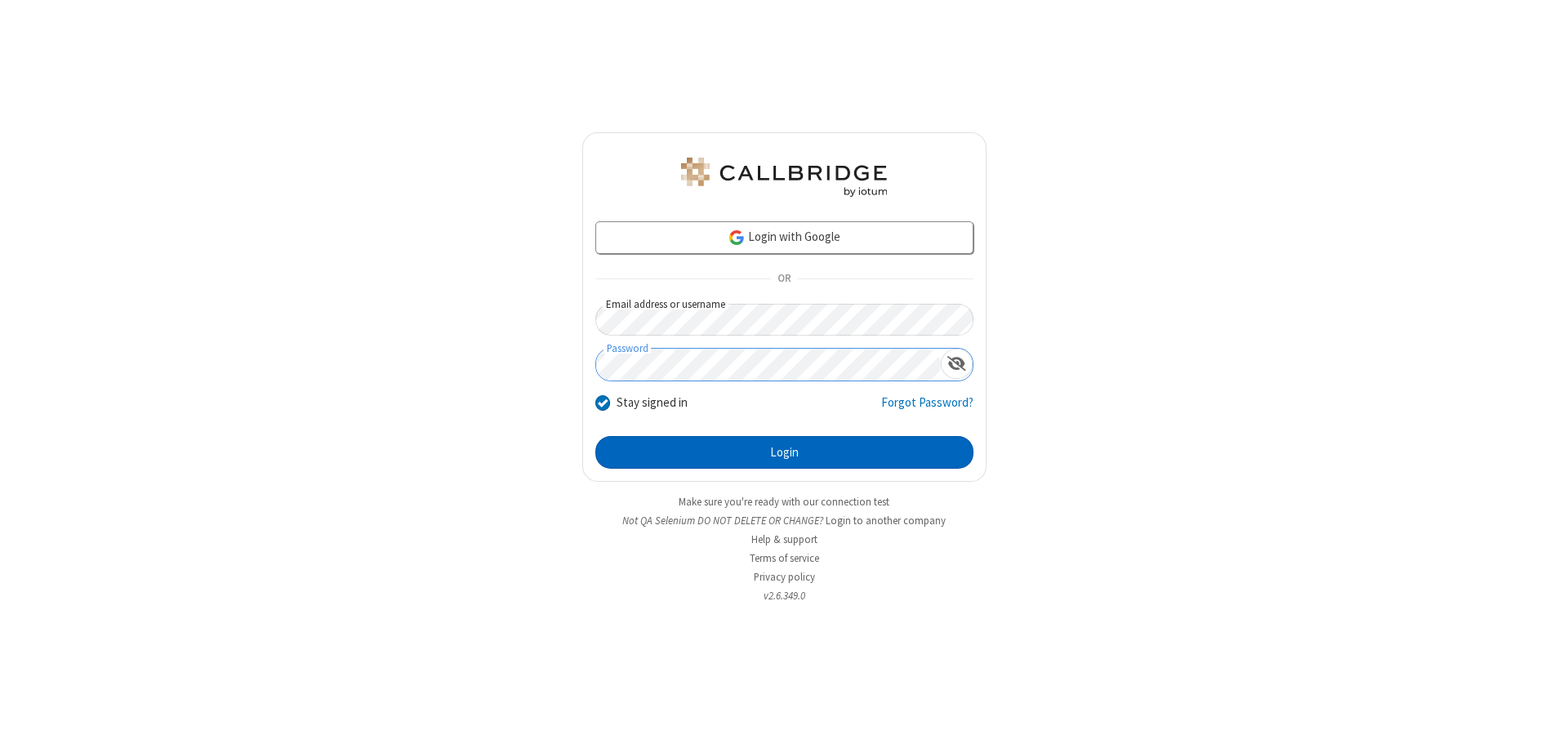
click at [784, 452] on button "Login" at bounding box center [784, 452] width 378 height 32
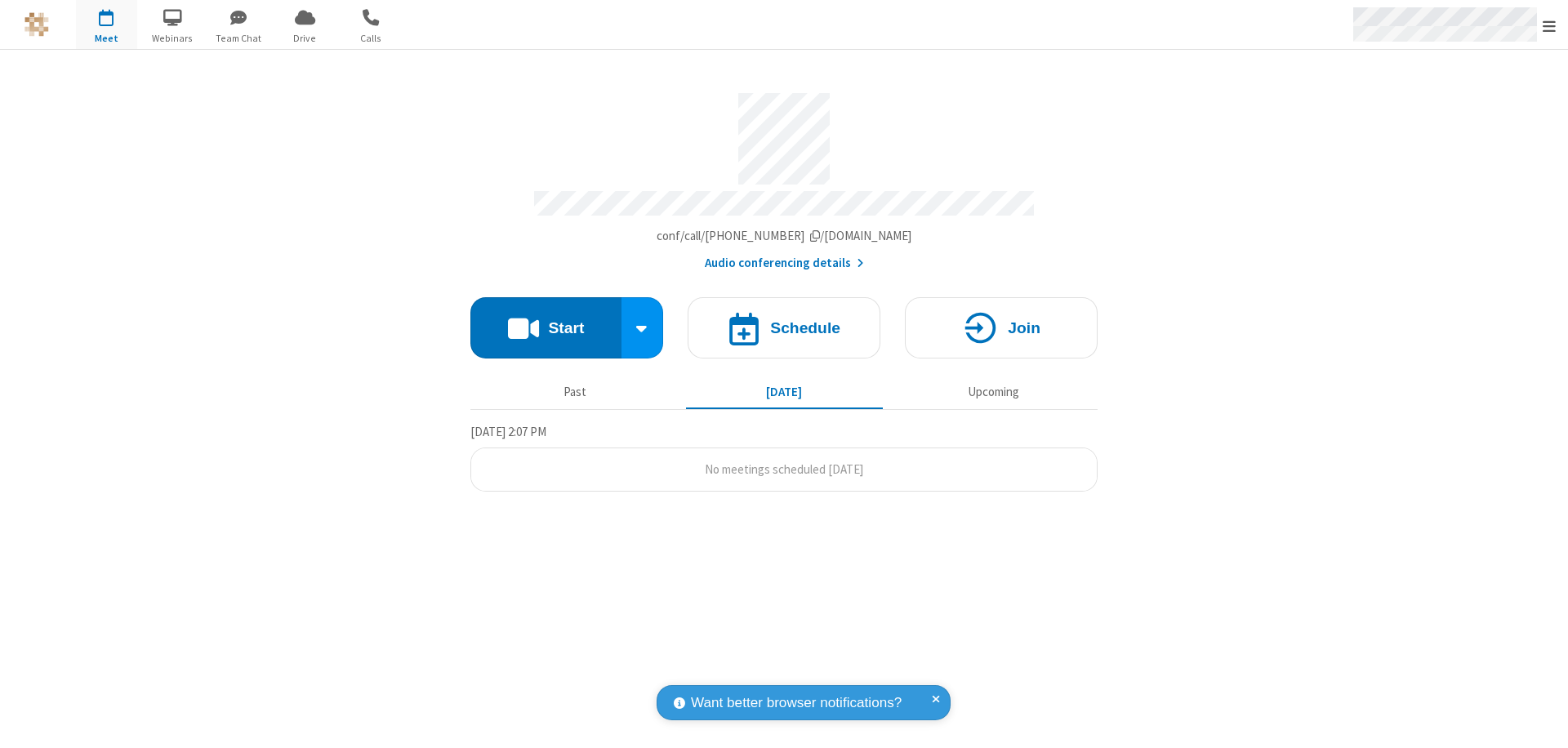
click at [1549, 26] on span "Open menu" at bounding box center [1548, 26] width 13 height 17
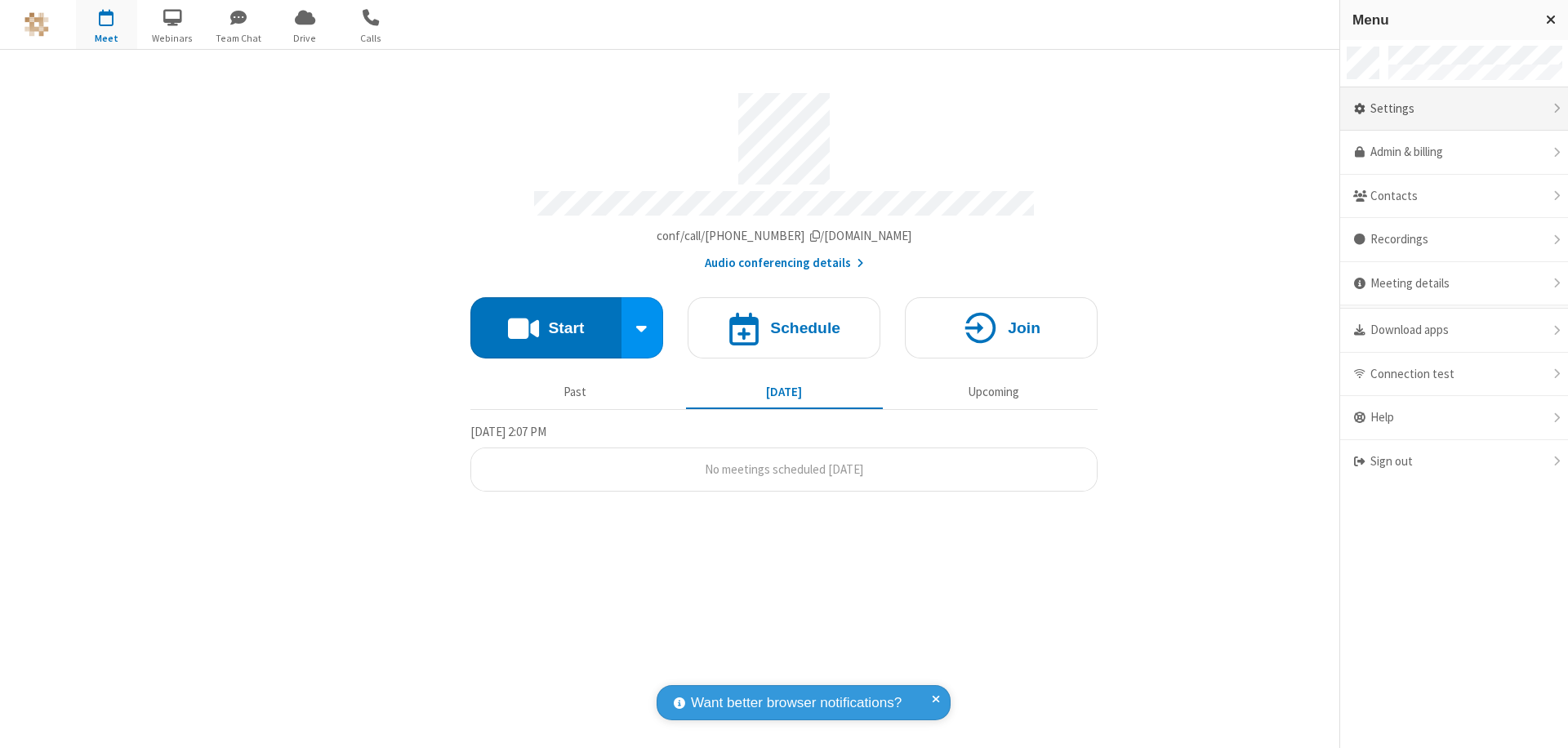
click at [1453, 108] on div "Settings" at bounding box center [1454, 109] width 228 height 44
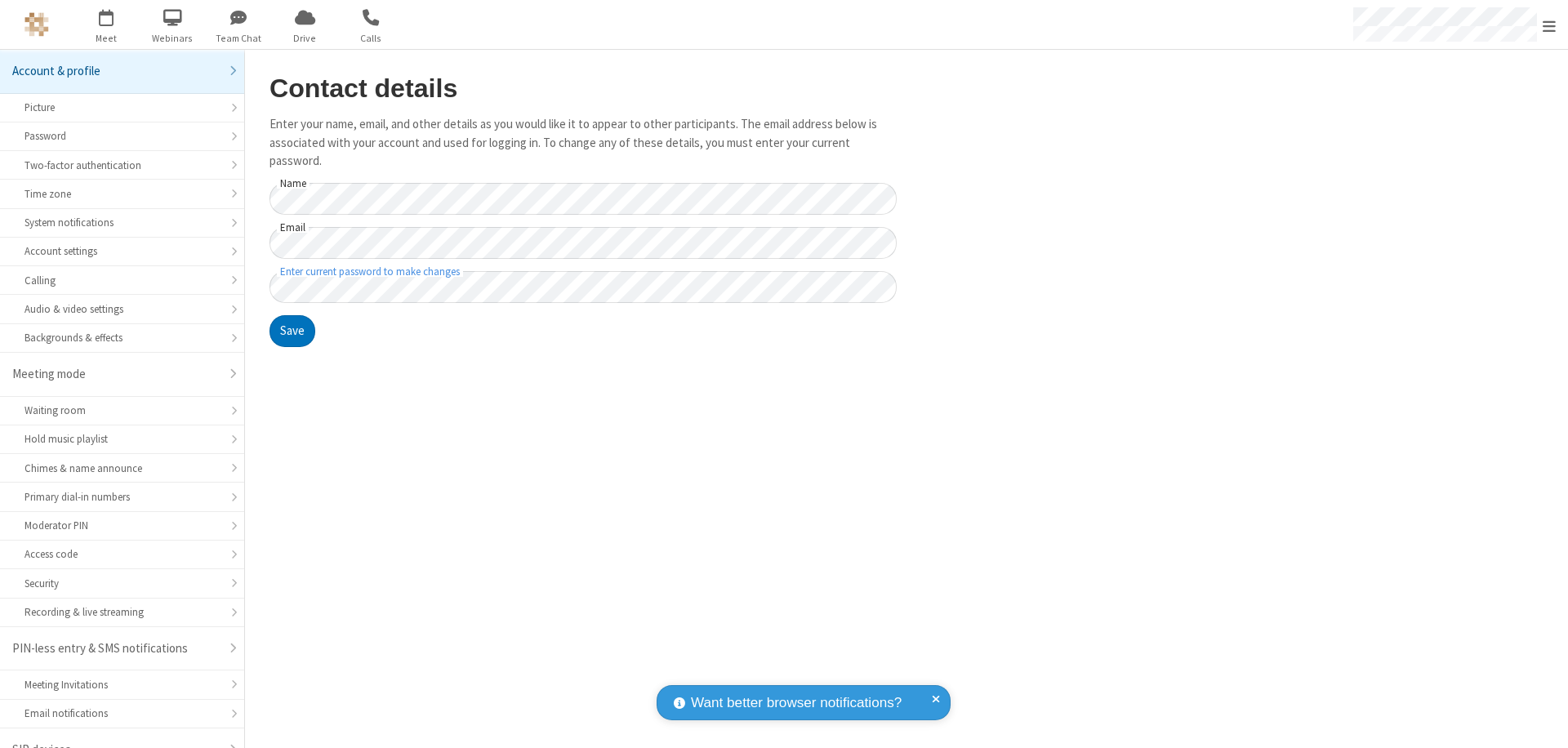
scroll to position [23, 0]
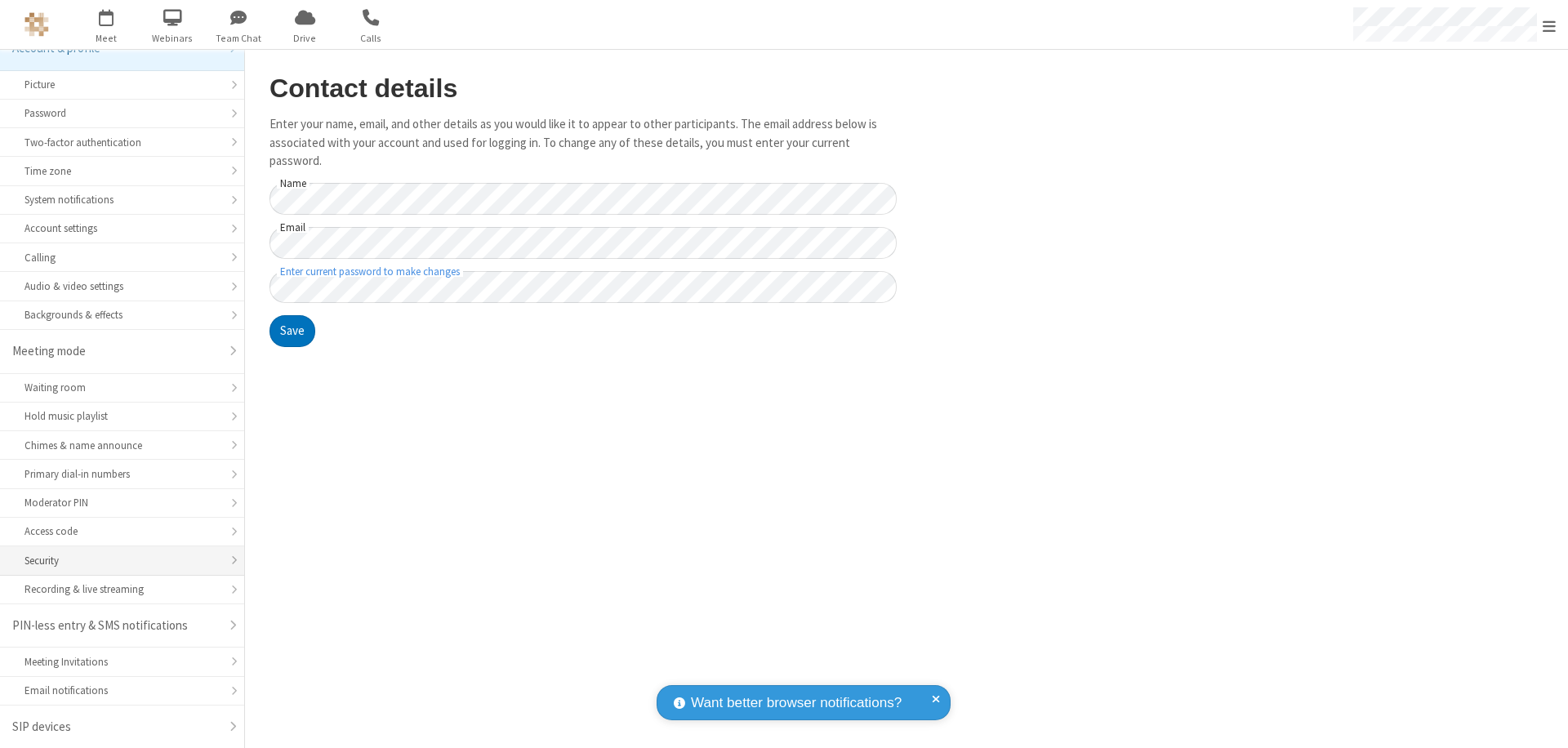
click at [116, 560] on div "Security" at bounding box center [122, 560] width 196 height 16
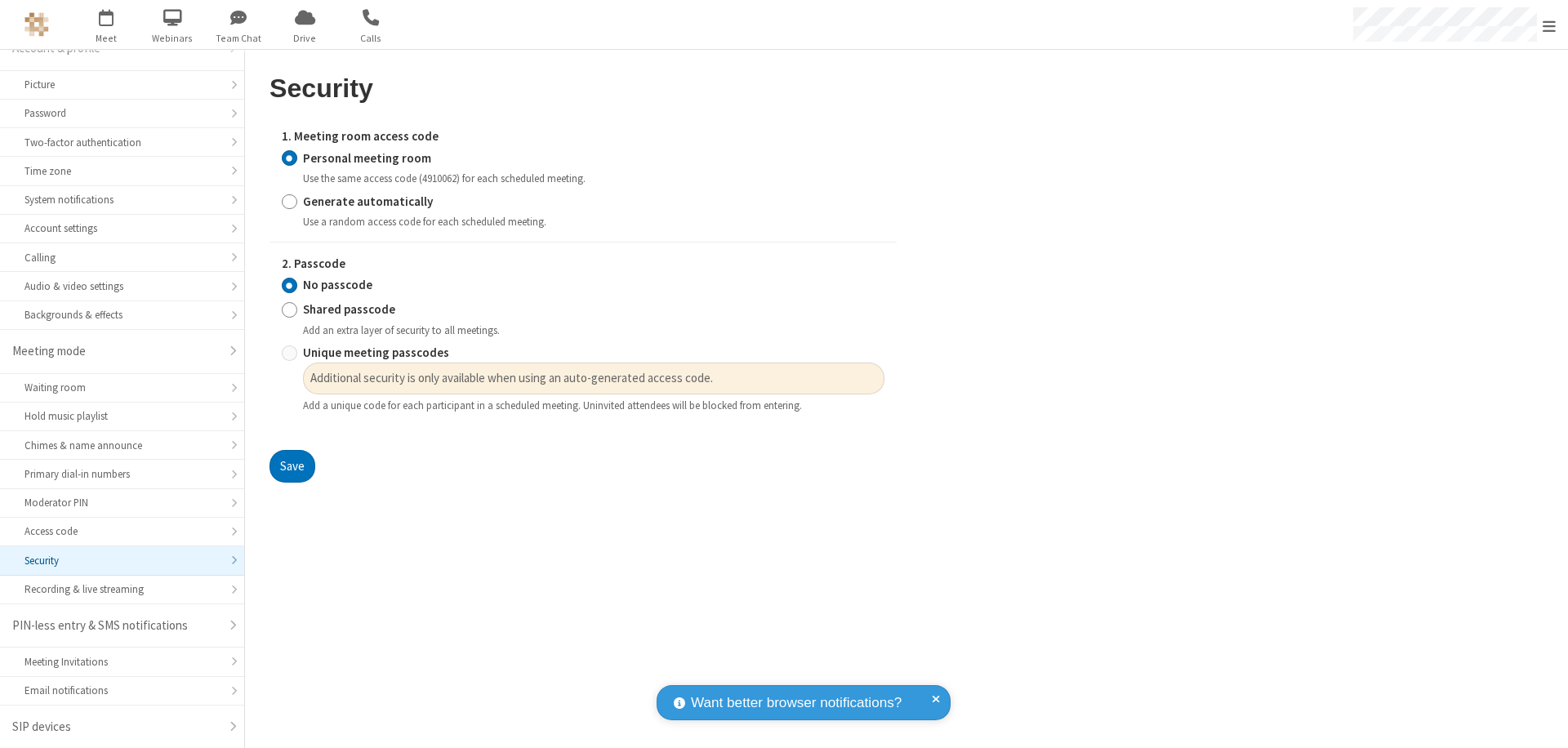
click at [289, 201] on input "Generate automatically" at bounding box center [290, 201] width 16 height 17
radio input "true"
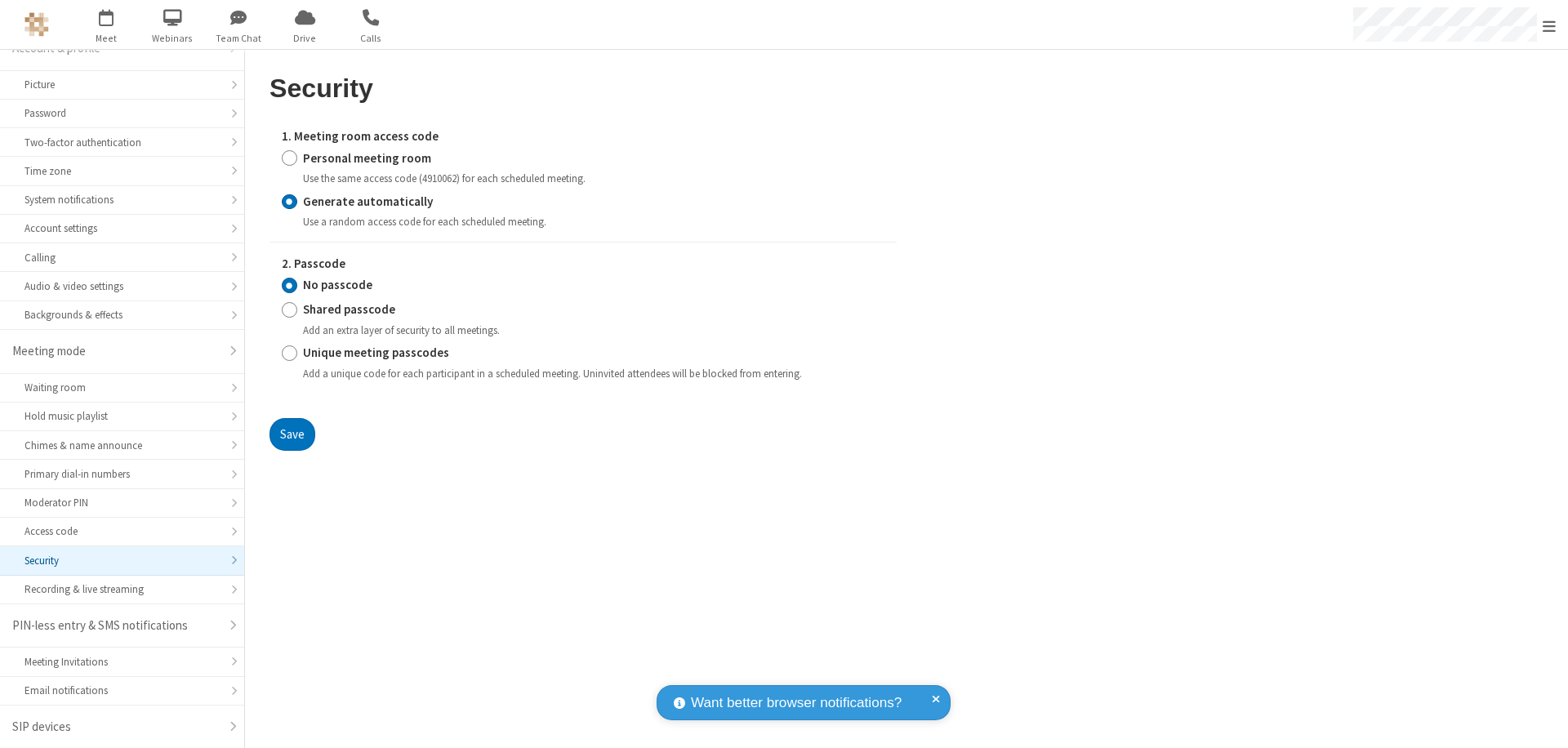
click at [289, 285] on input "No passcode" at bounding box center [290, 285] width 16 height 17
click at [292, 433] on button "Save" at bounding box center [292, 433] width 46 height 32
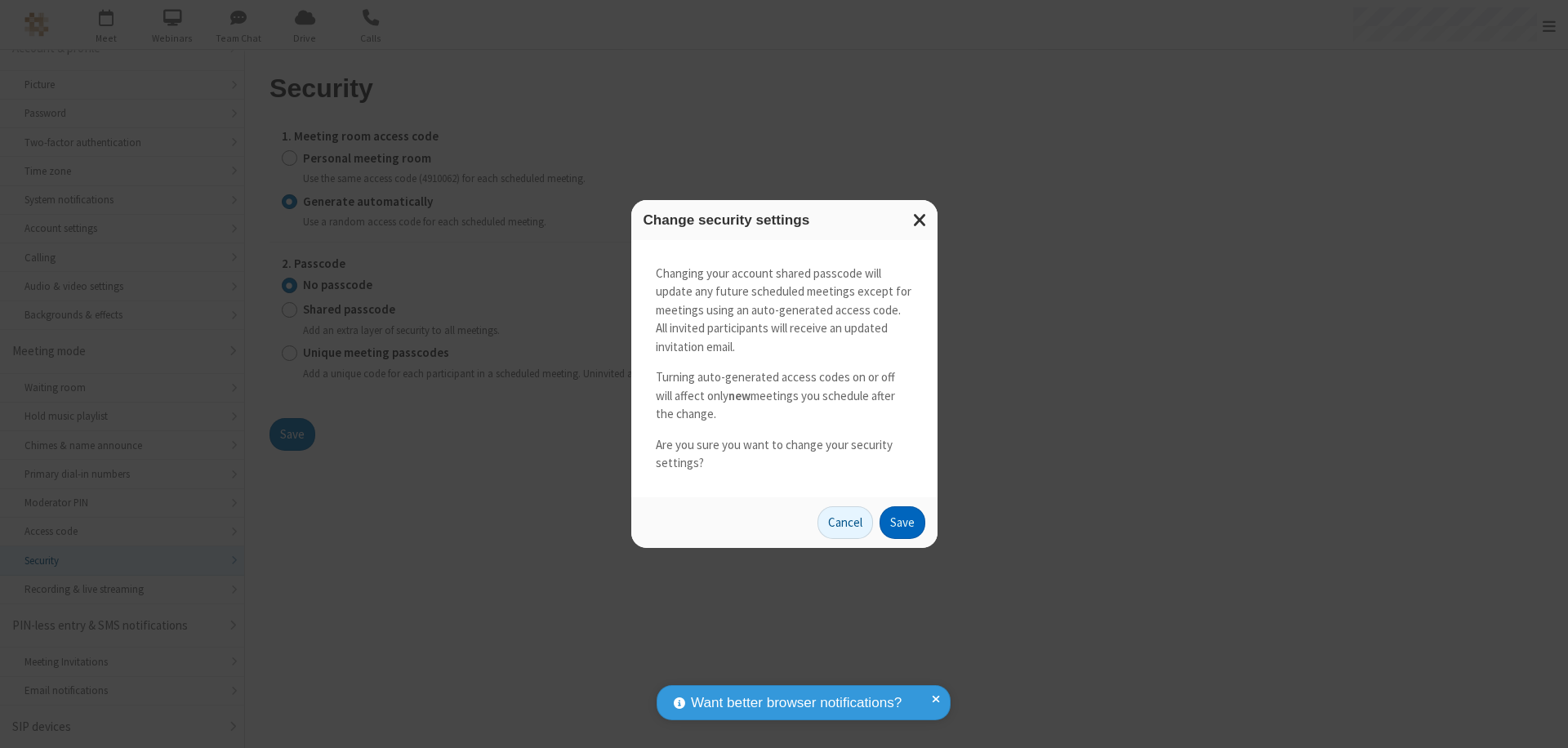
click at [901, 522] on button "Save" at bounding box center [902, 522] width 46 height 32
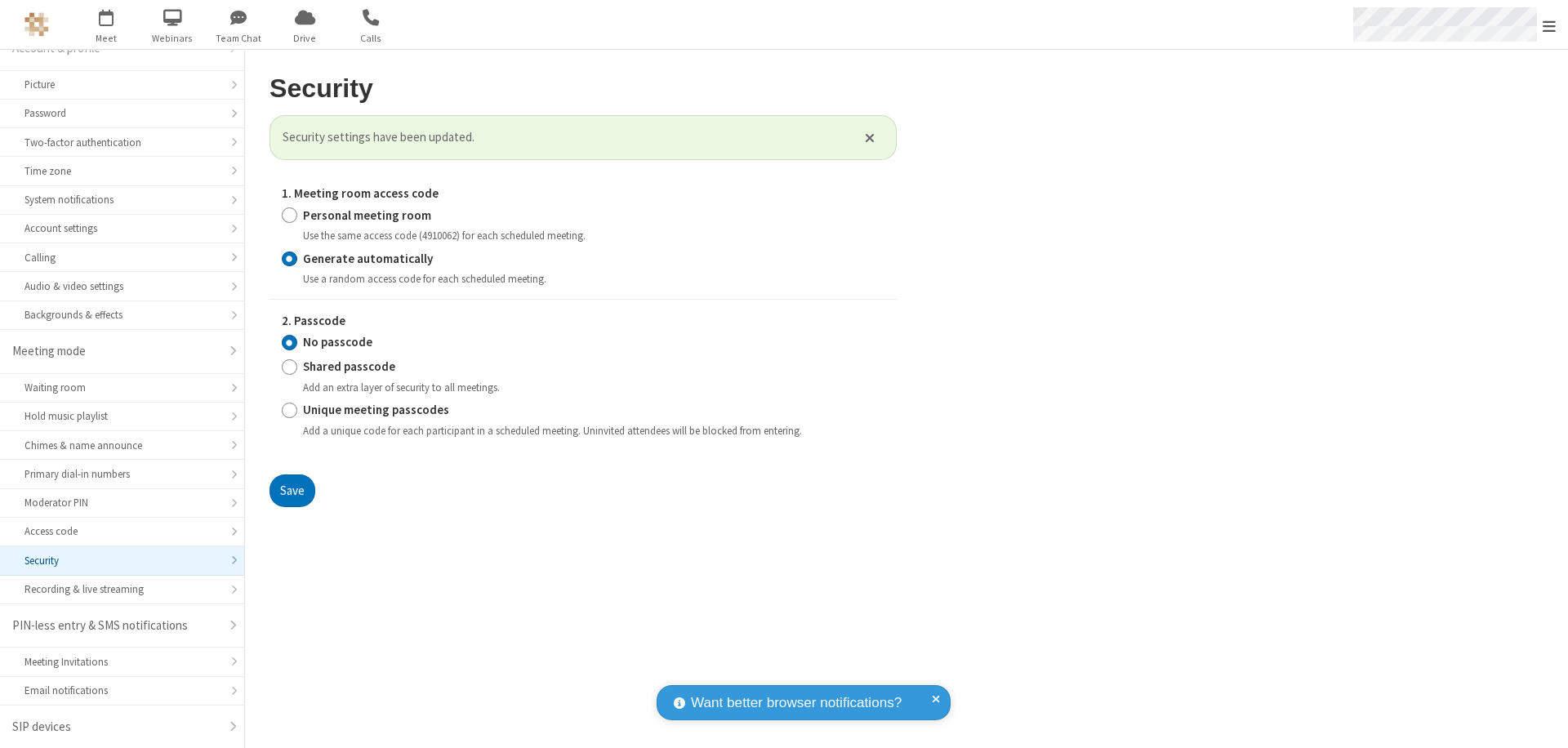
click at [1549, 26] on span "Open menu" at bounding box center [1548, 26] width 13 height 17
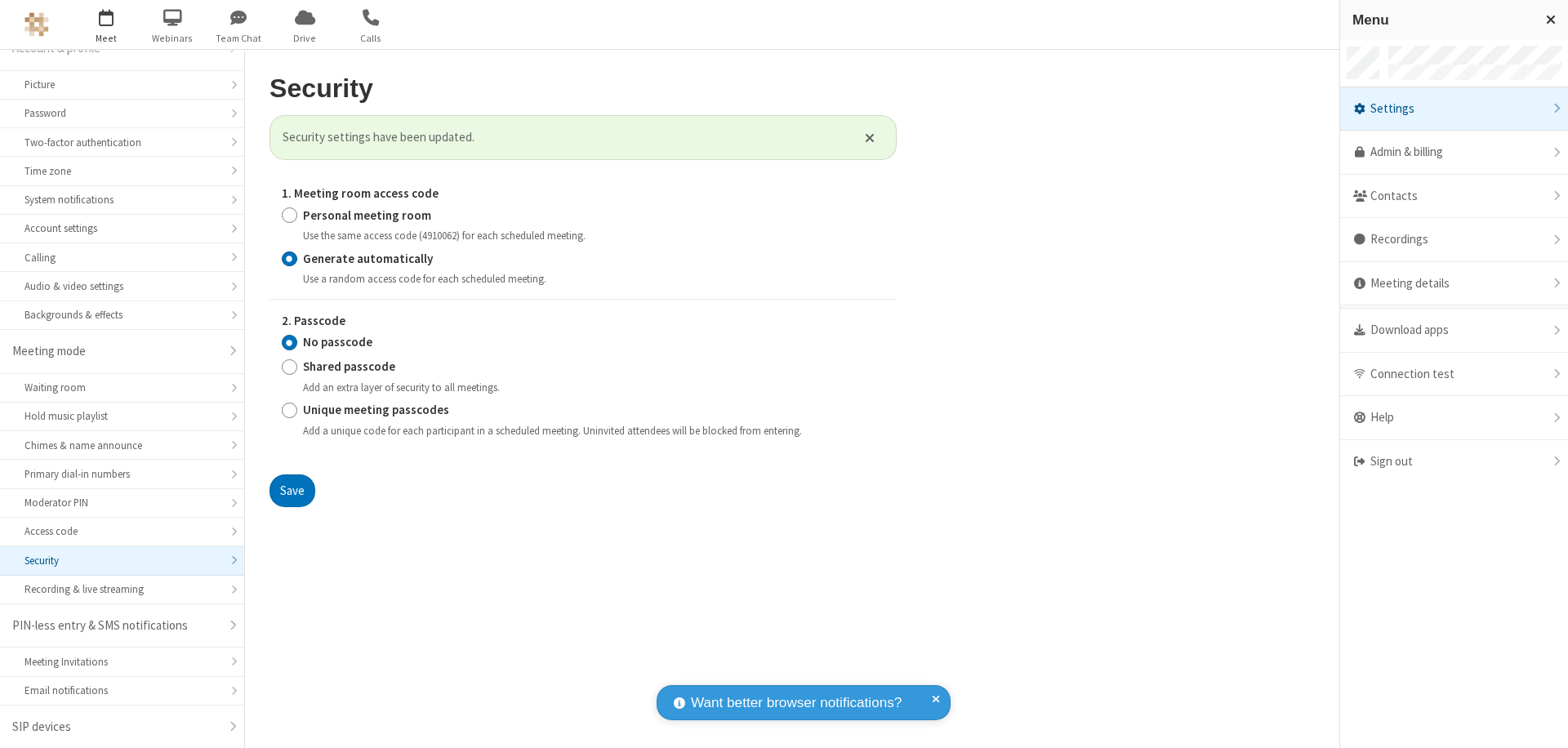
click at [106, 25] on span "button" at bounding box center [106, 17] width 61 height 28
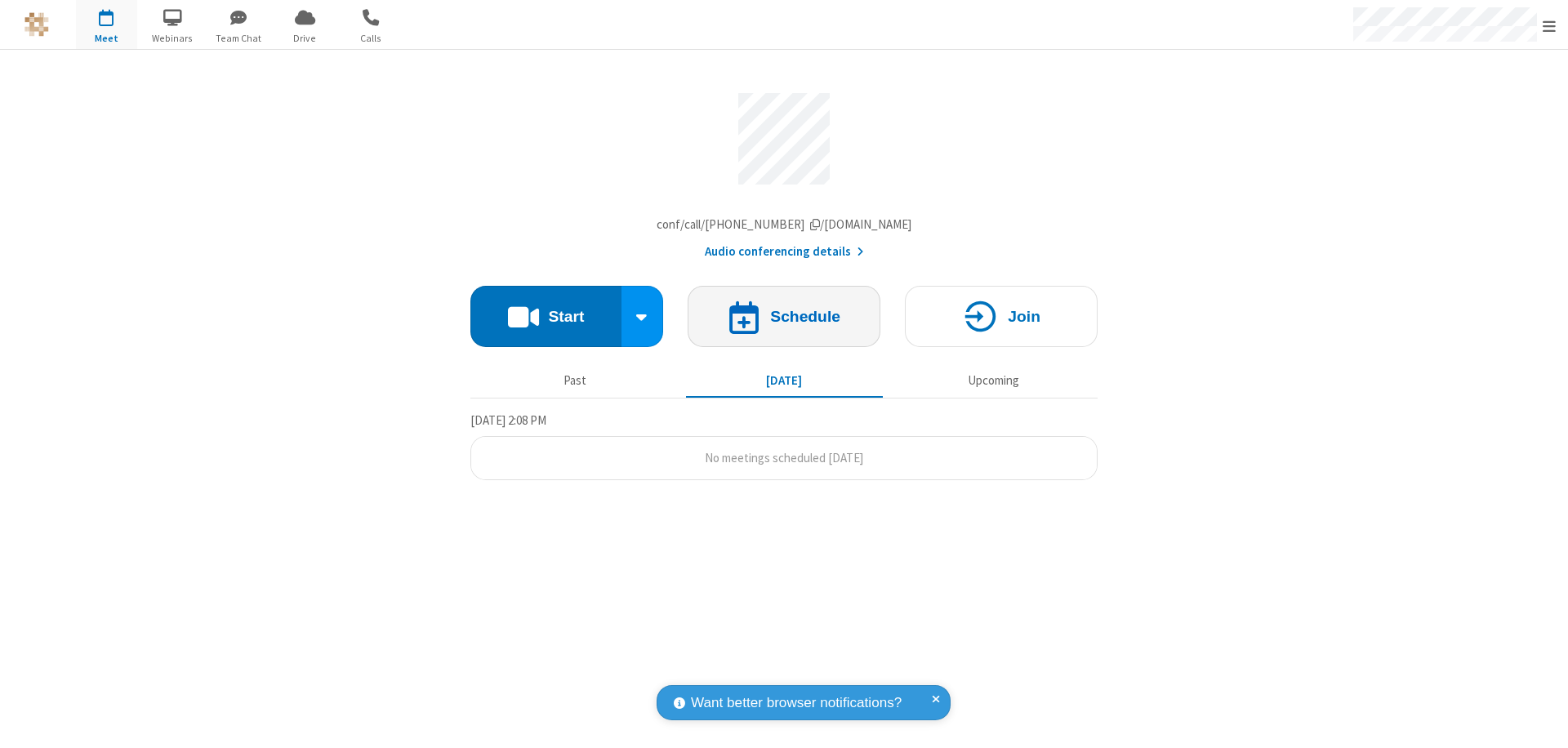
click at [784, 320] on h4 "Schedule" at bounding box center [804, 316] width 70 height 16
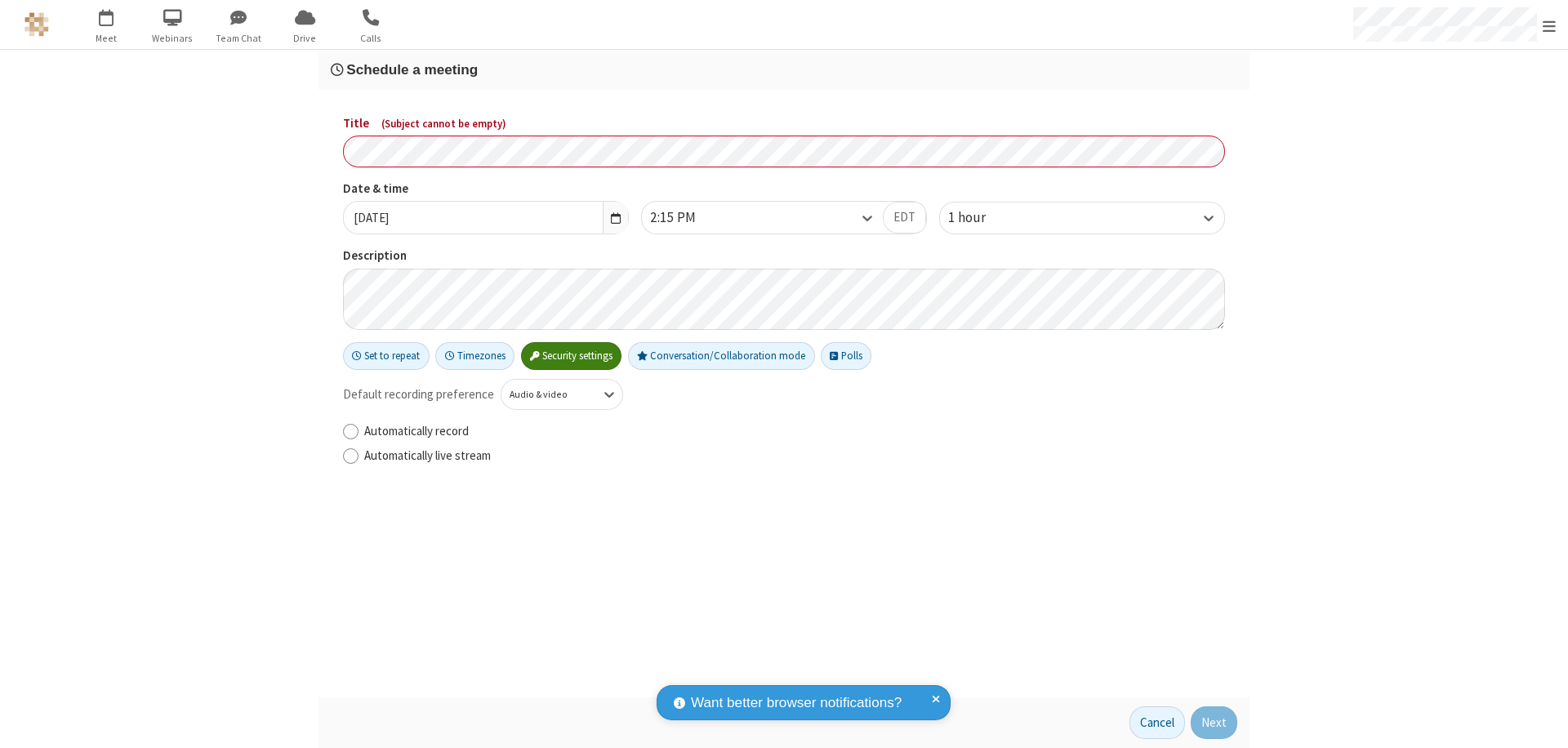
click at [784, 70] on h3 "Schedule a meeting" at bounding box center [784, 70] width 906 height 16
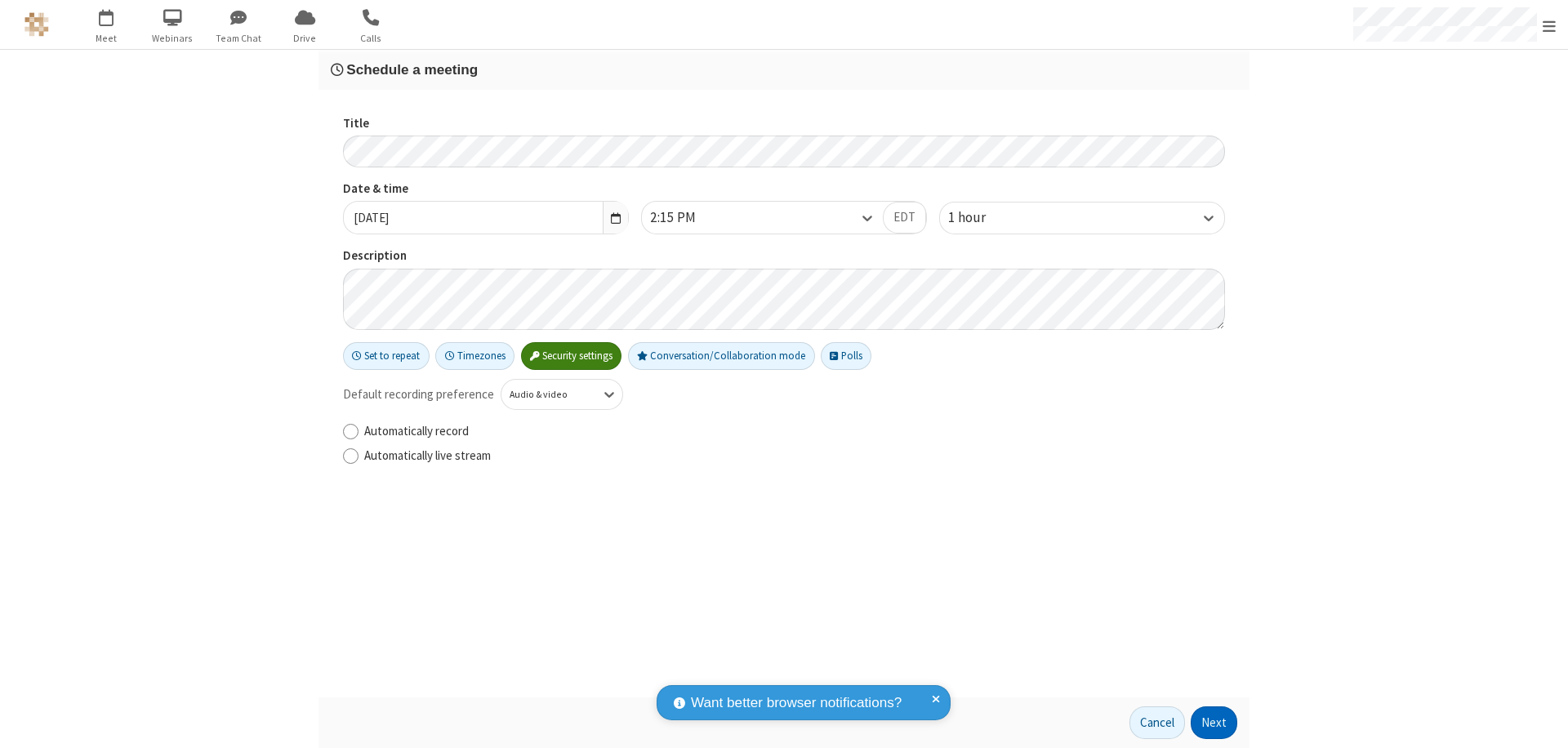
click at [1214, 722] on button "Next" at bounding box center [1213, 721] width 46 height 32
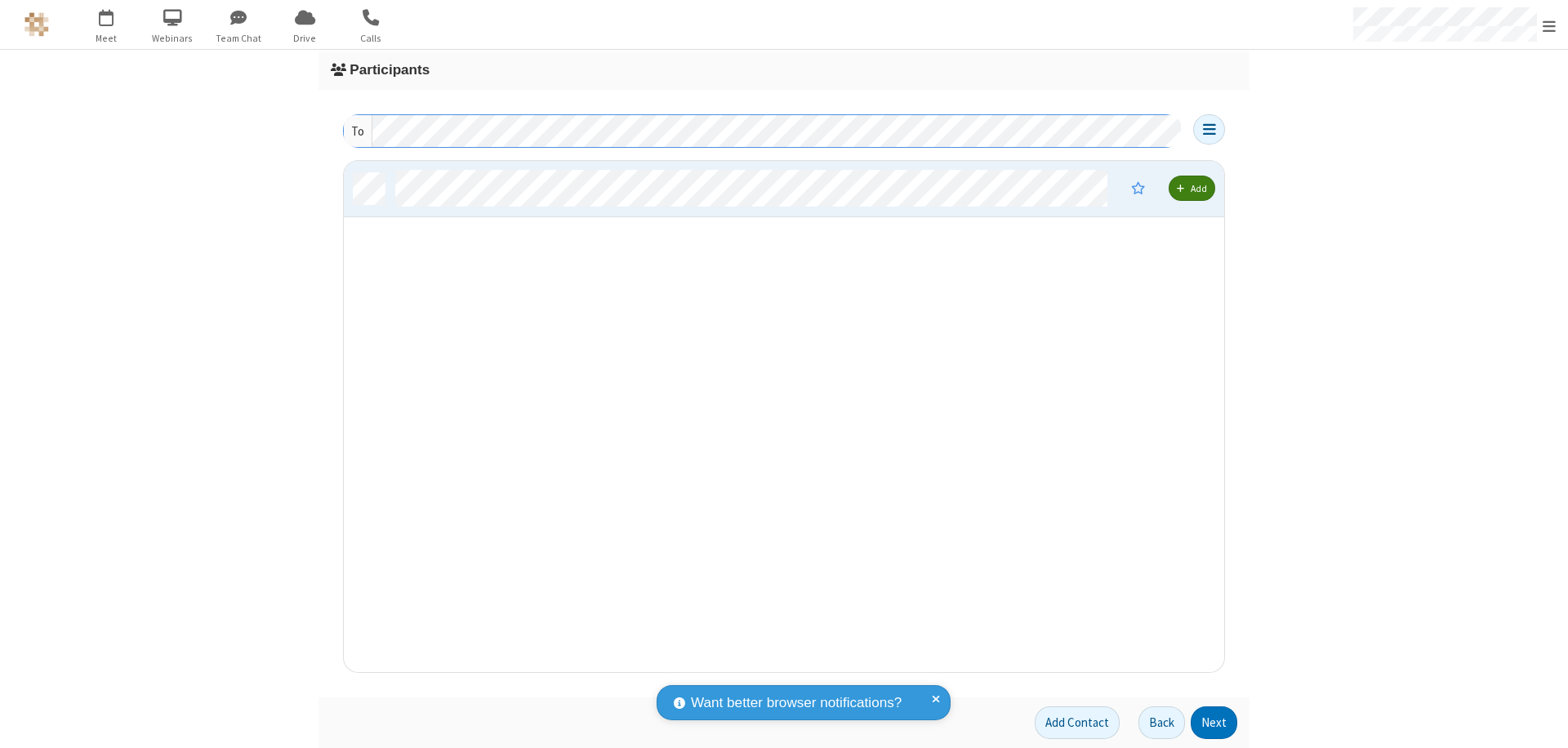
scroll to position [498, 868]
click at [1214, 722] on button "Next" at bounding box center [1213, 721] width 46 height 32
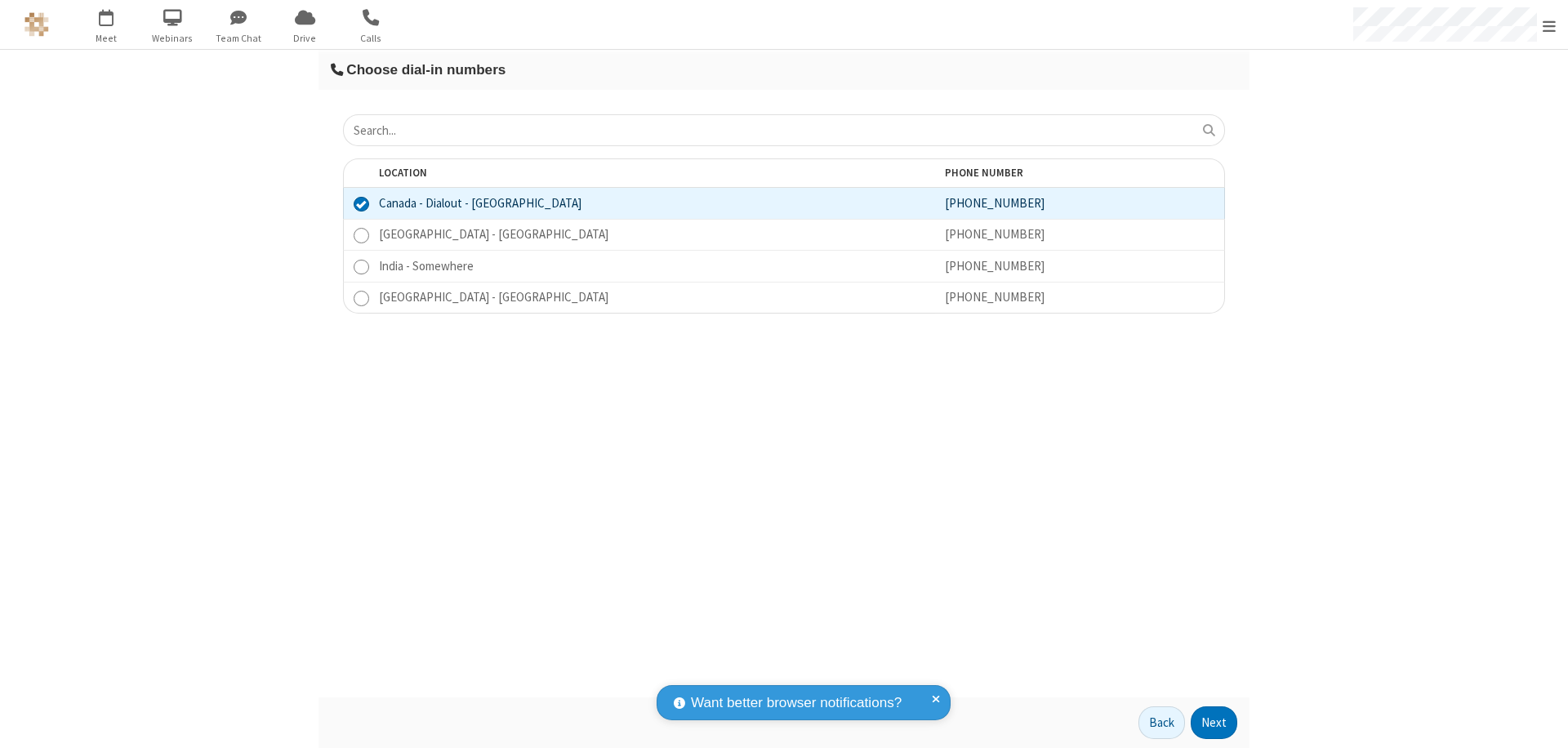
click at [1214, 722] on button "Next" at bounding box center [1213, 721] width 46 height 32
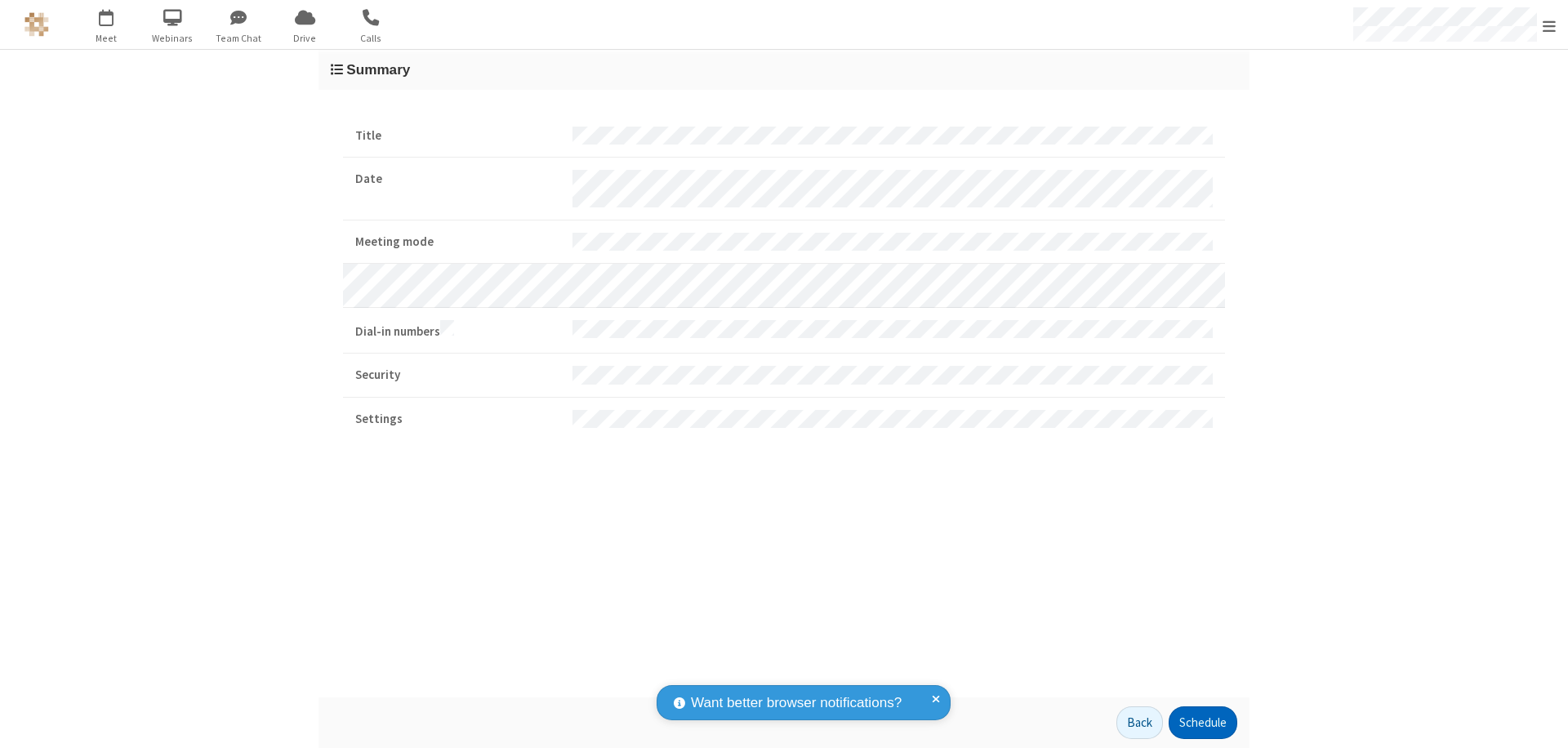
click at [1202, 722] on button "Schedule" at bounding box center [1203, 721] width 69 height 32
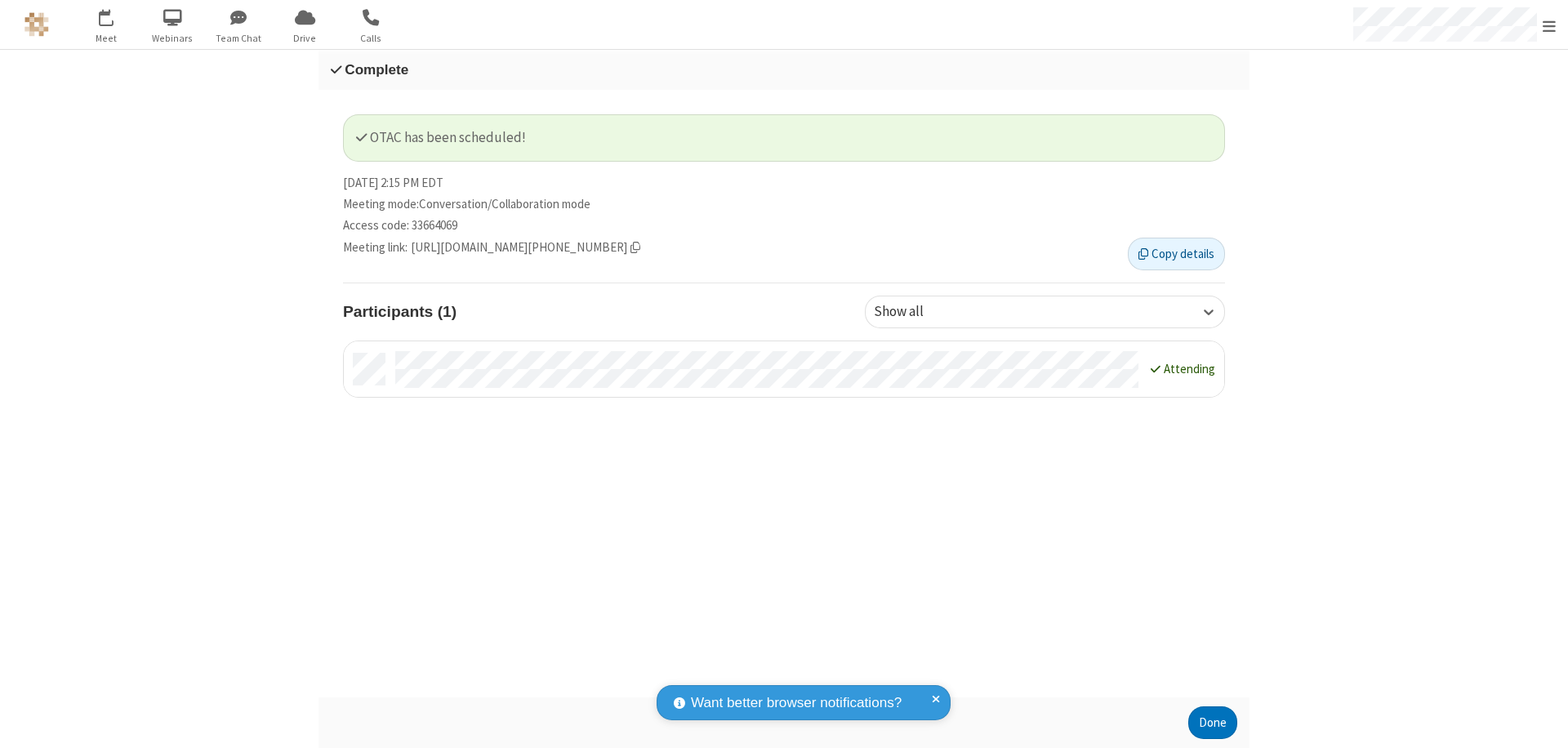
click at [1212, 722] on button "Done" at bounding box center [1213, 721] width 49 height 32
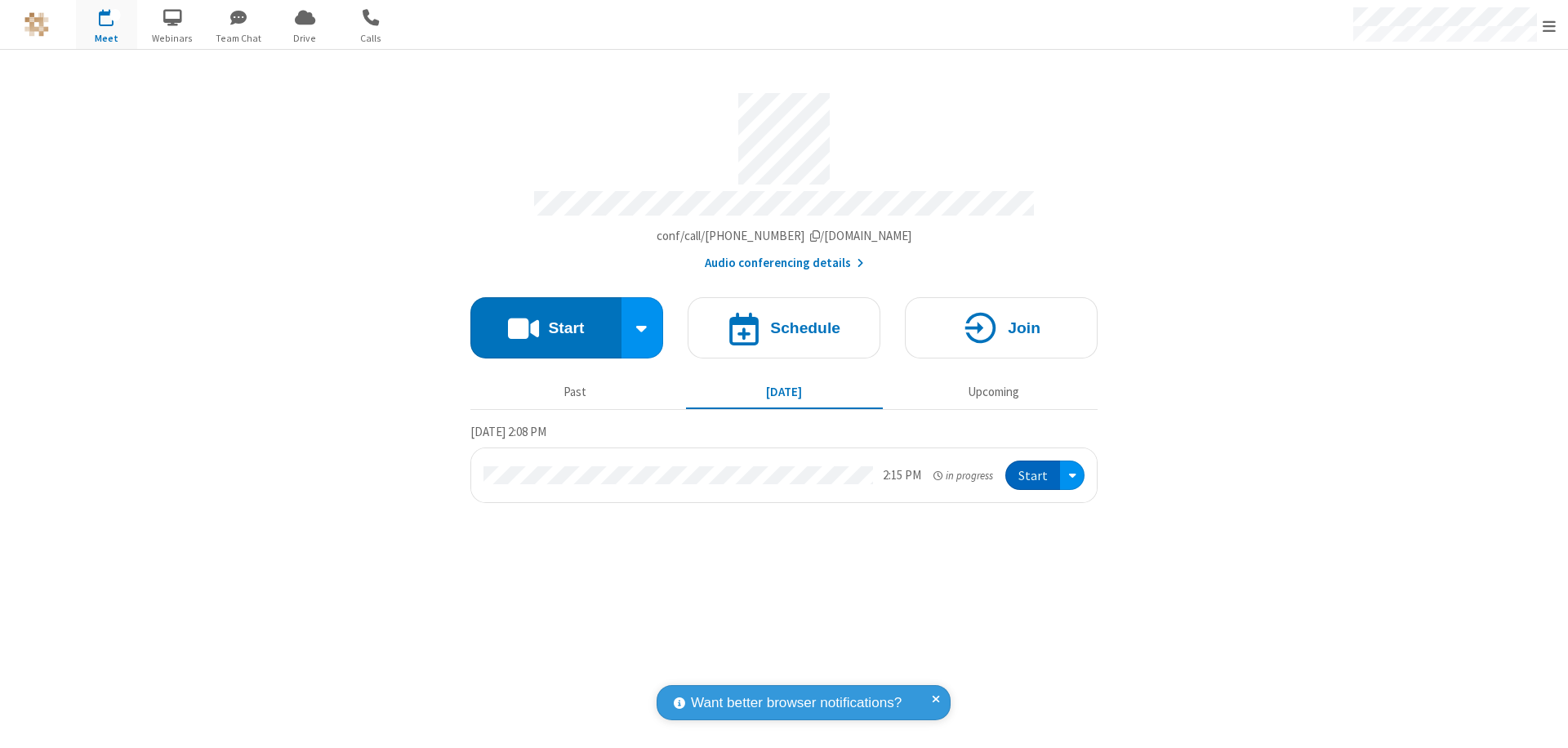
click at [1034, 468] on button "Start" at bounding box center [1032, 475] width 55 height 30
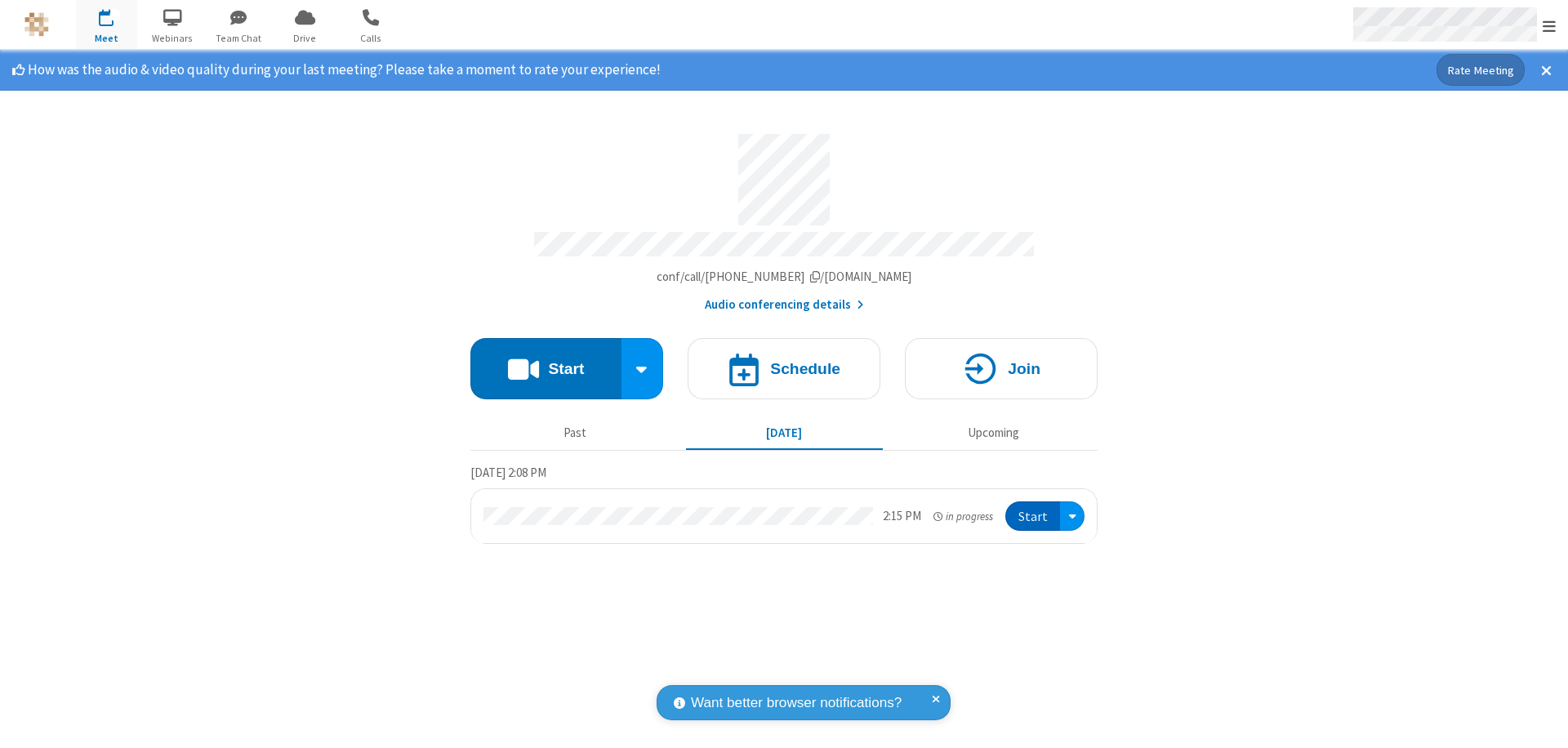
click at [1549, 26] on span "Open menu" at bounding box center [1548, 26] width 13 height 17
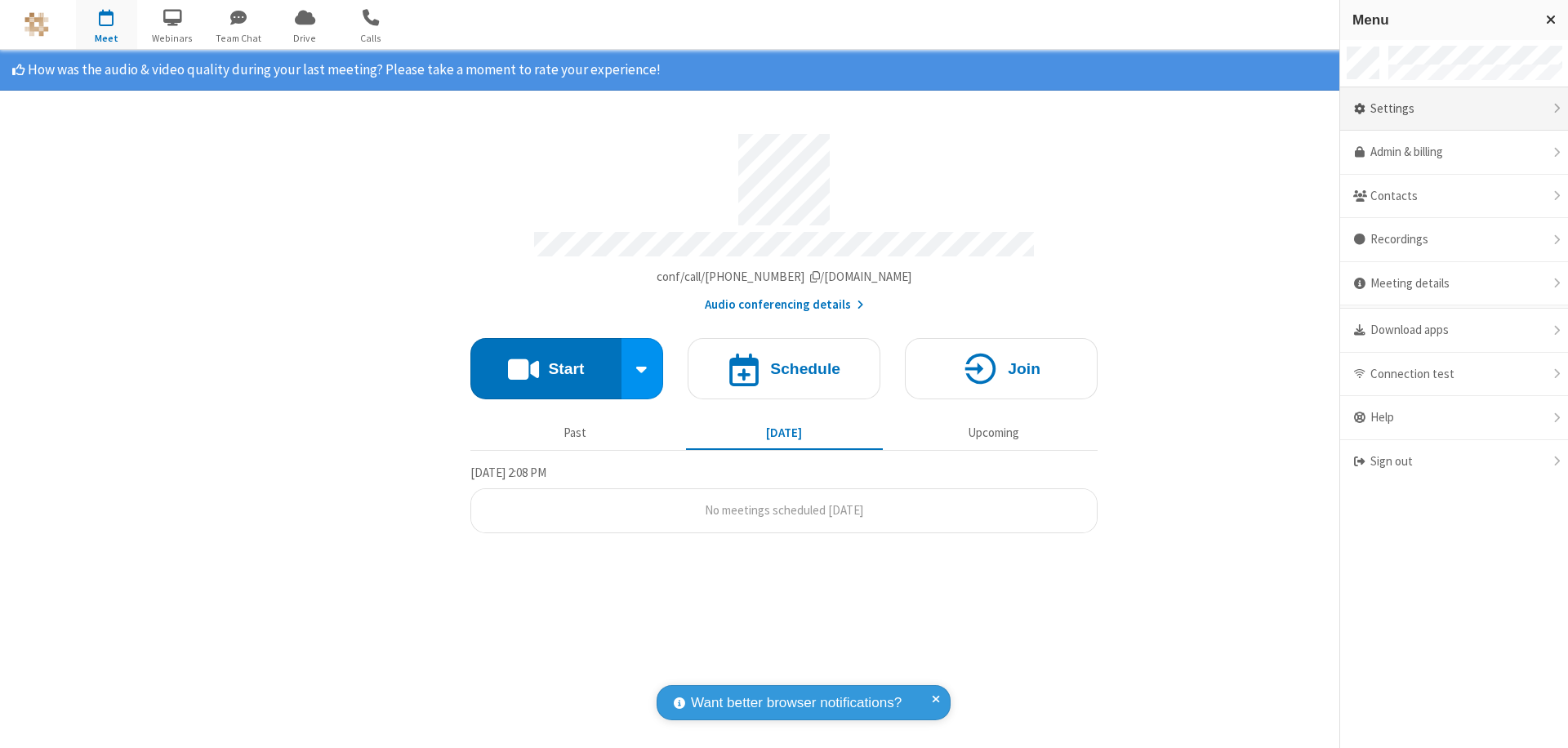
click at [1453, 108] on div "Settings" at bounding box center [1454, 109] width 228 height 44
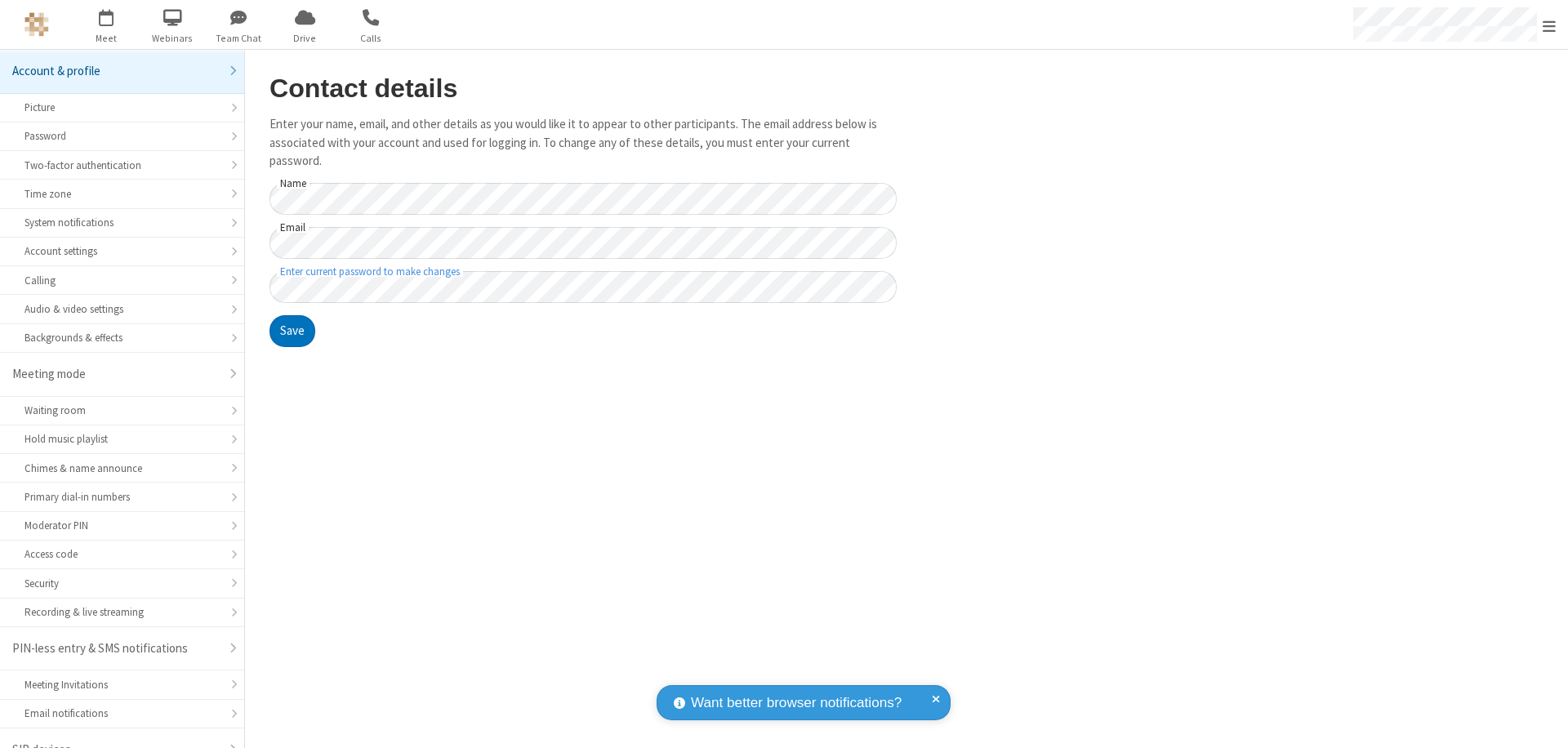
scroll to position [23, 0]
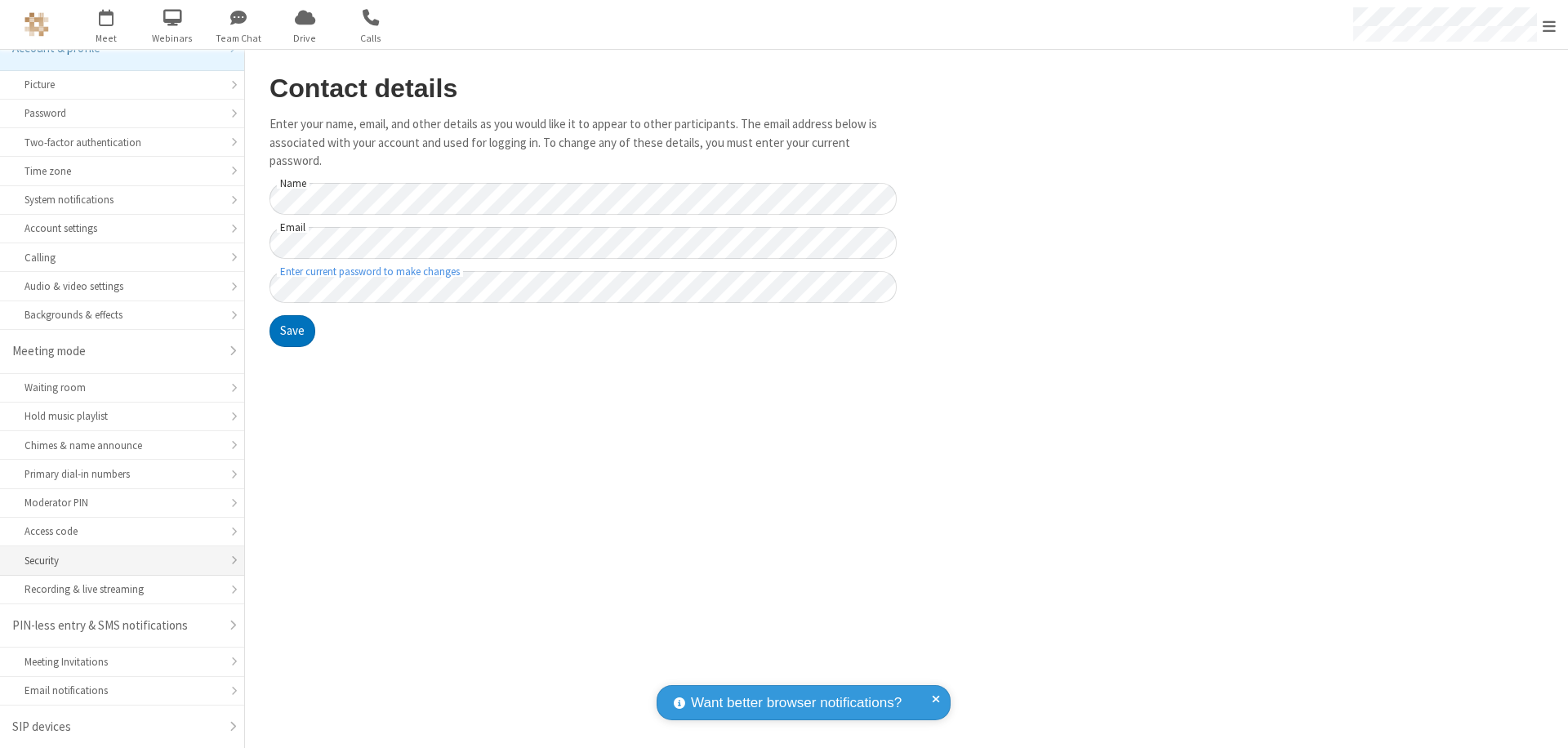
click at [116, 560] on div "Security" at bounding box center [122, 560] width 196 height 16
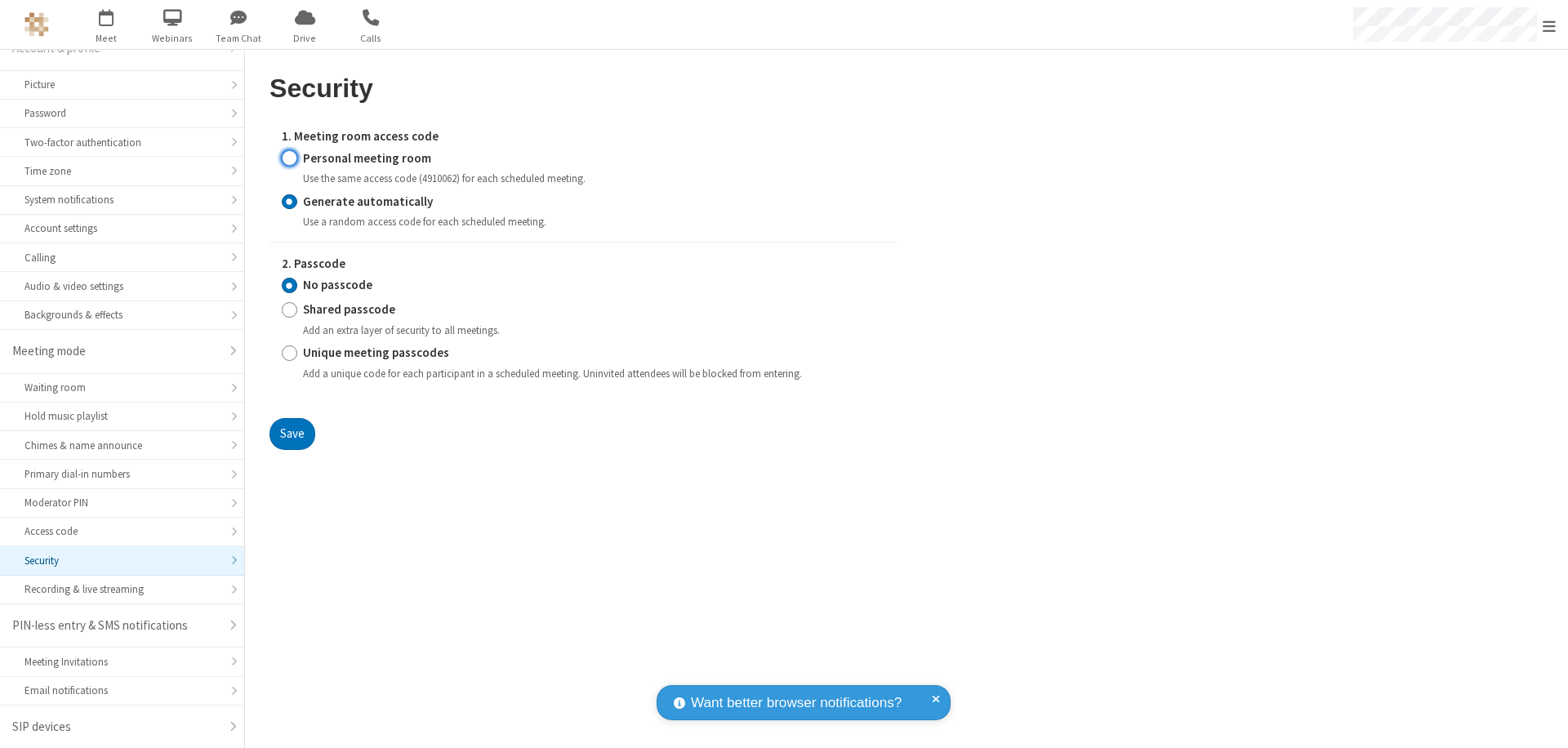
click at [289, 157] on input "Personal meeting room" at bounding box center [290, 157] width 16 height 17
radio input "true"
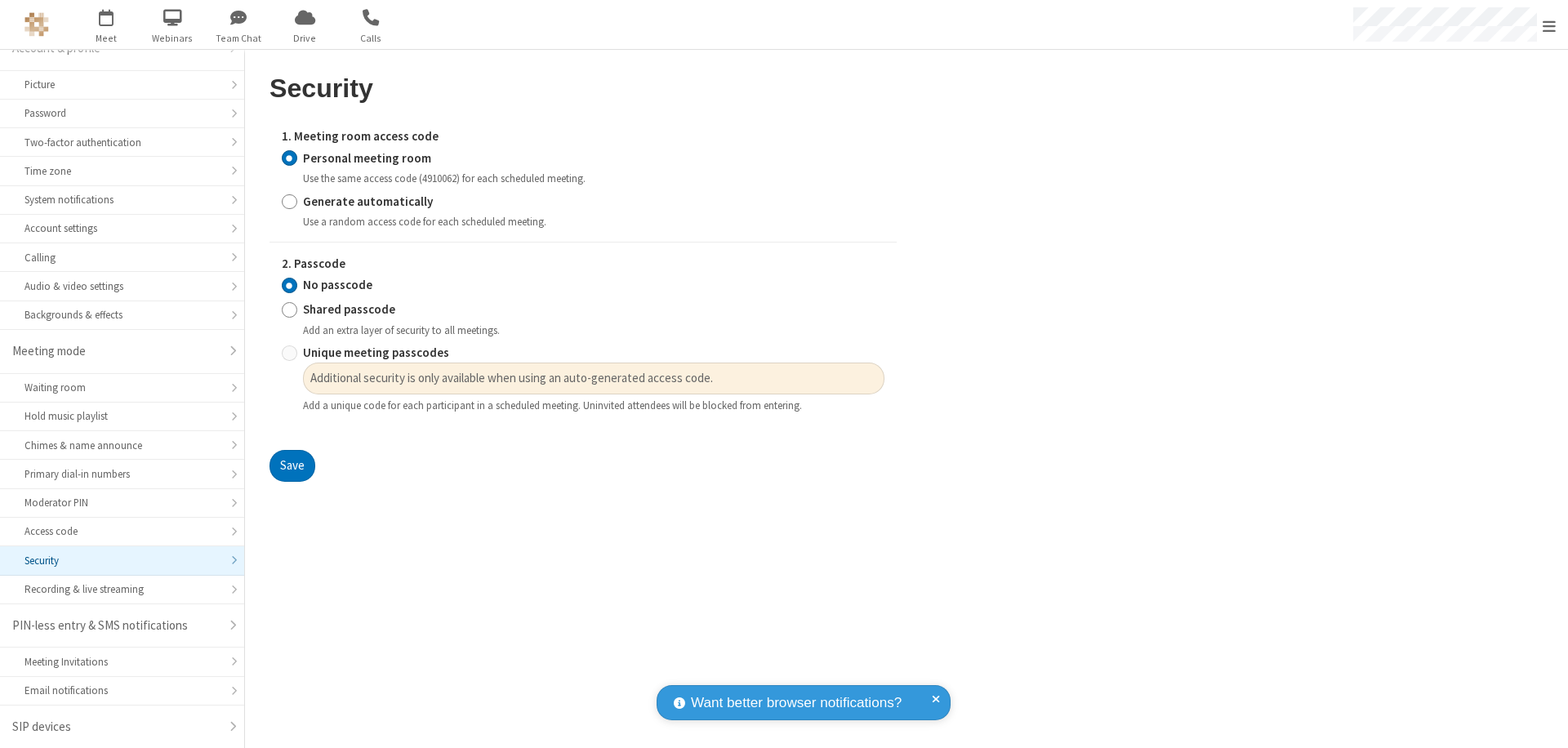
click at [289, 285] on input "No passcode" at bounding box center [290, 285] width 16 height 17
click at [292, 466] on button "Save" at bounding box center [292, 466] width 46 height 32
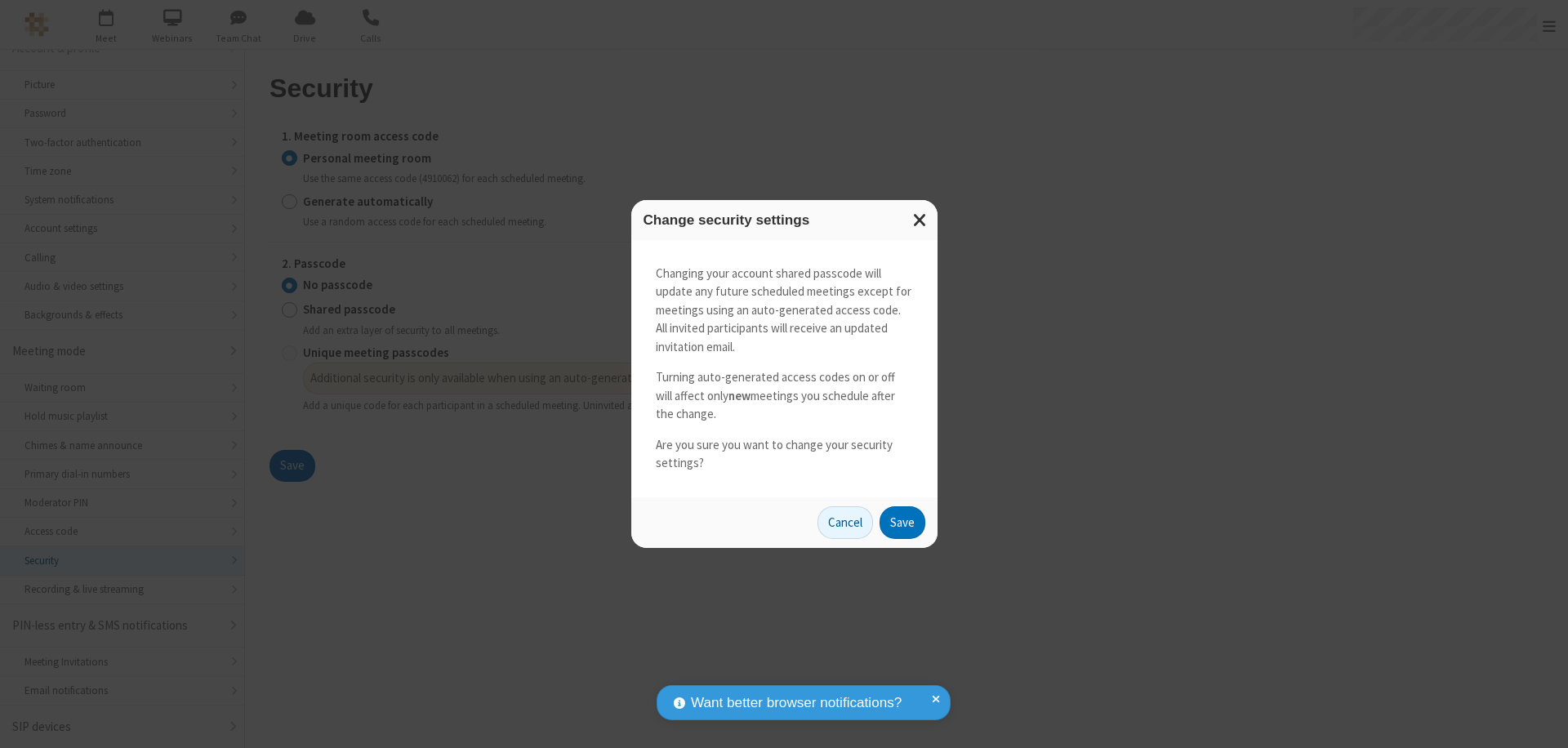
click at [901, 522] on button "Save" at bounding box center [902, 522] width 46 height 32
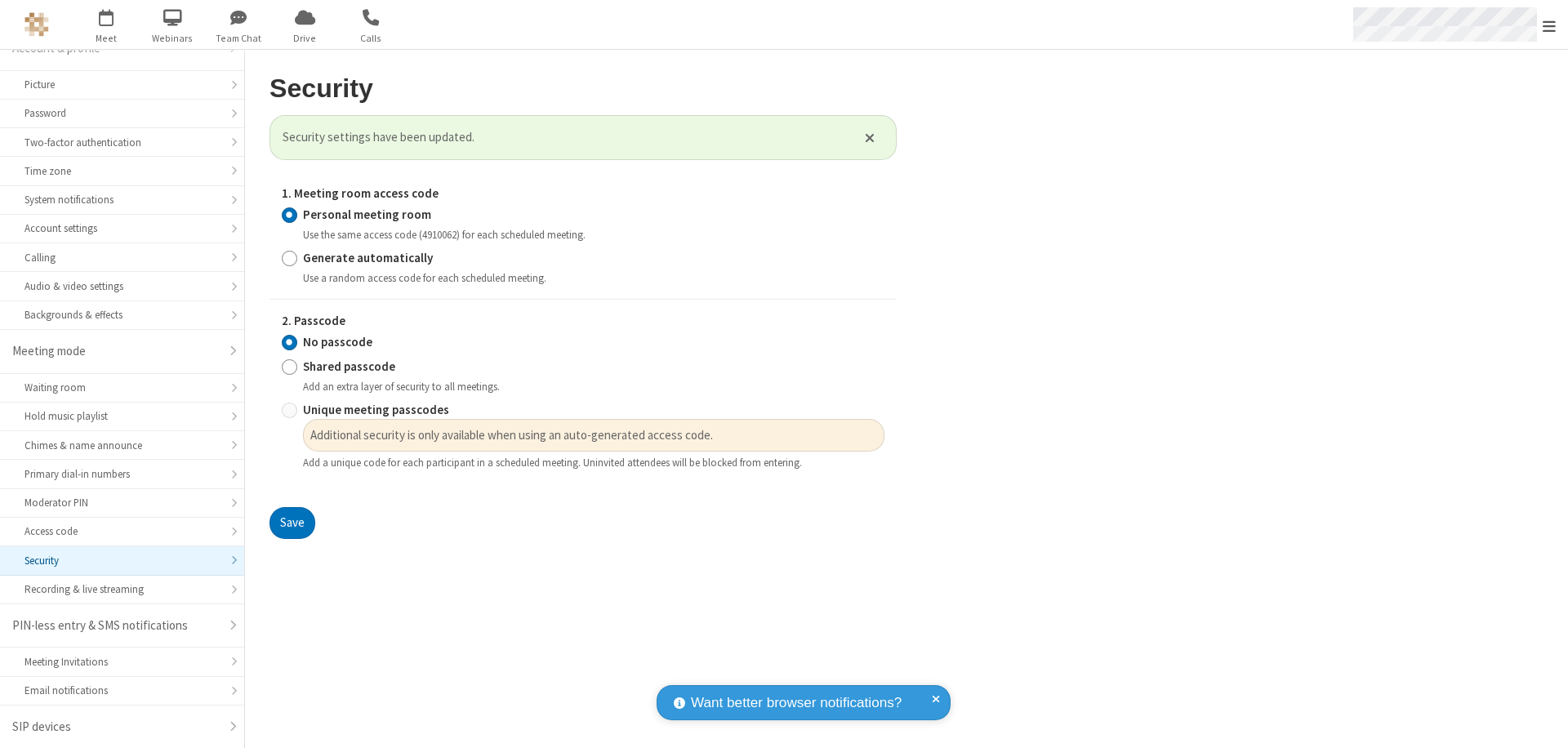
click at [1549, 25] on span "Open menu" at bounding box center [1548, 26] width 13 height 17
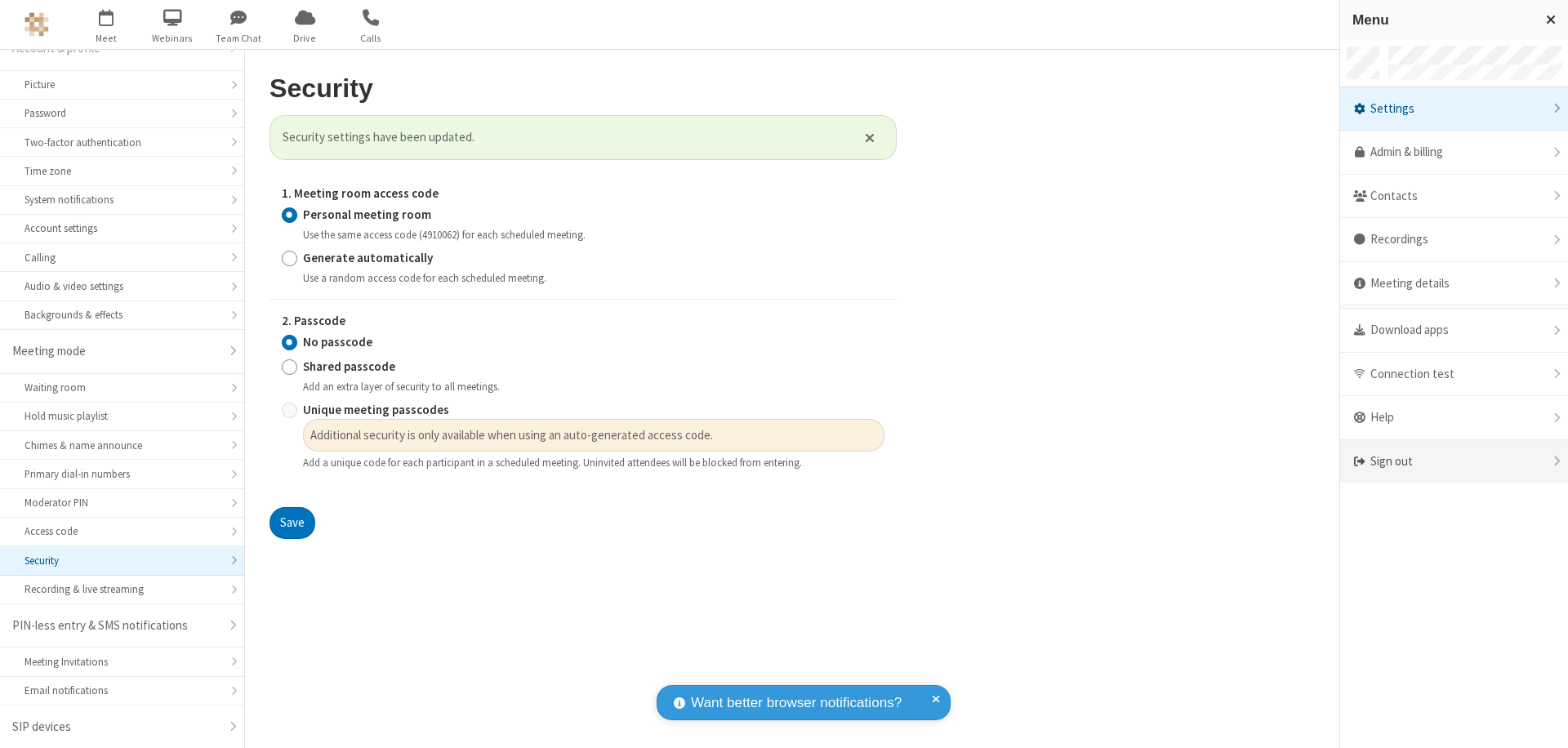
click at [1453, 461] on div "Sign out" at bounding box center [1454, 462] width 228 height 43
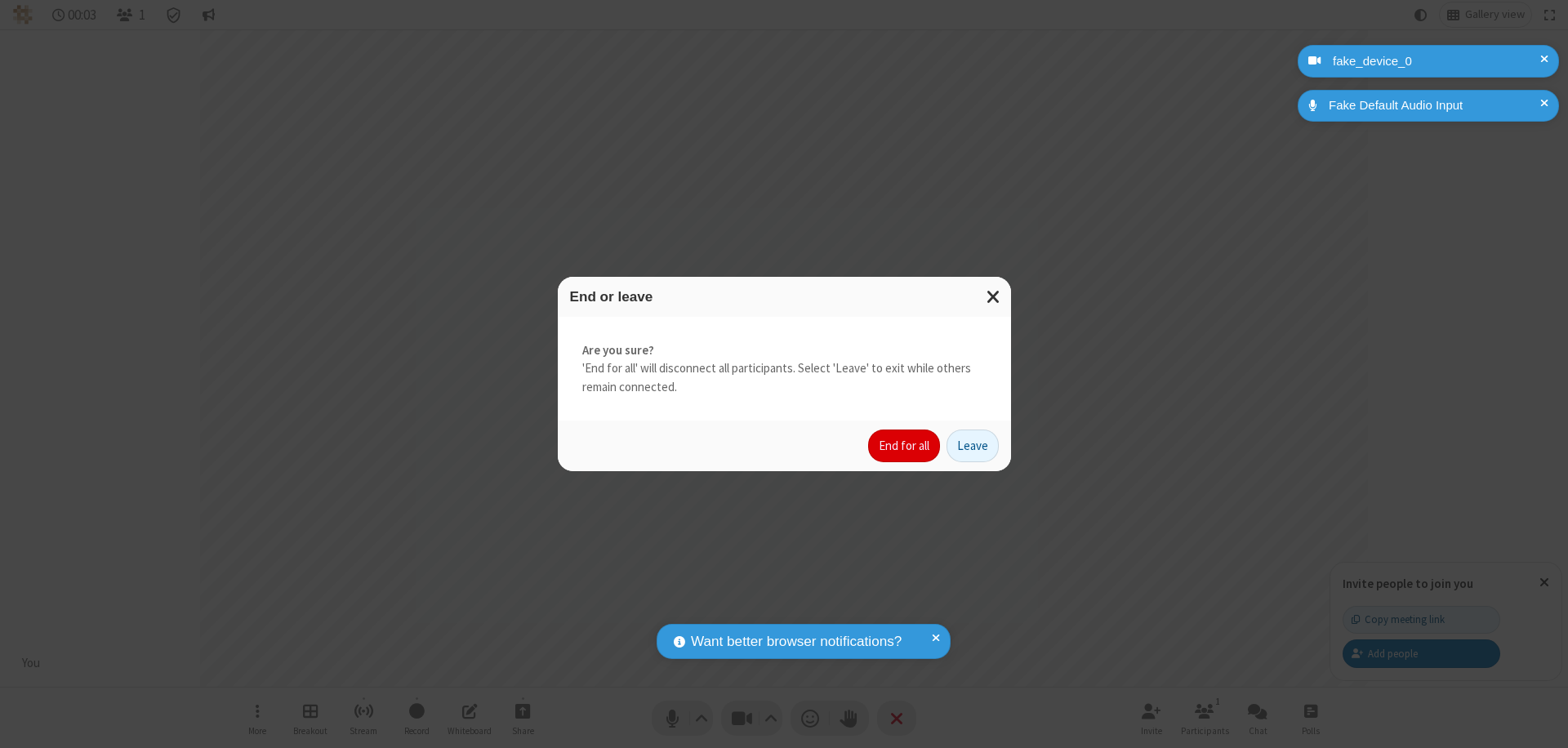
click at [904, 446] on button "End for all" at bounding box center [903, 445] width 72 height 32
